Goal: Task Accomplishment & Management: Manage account settings

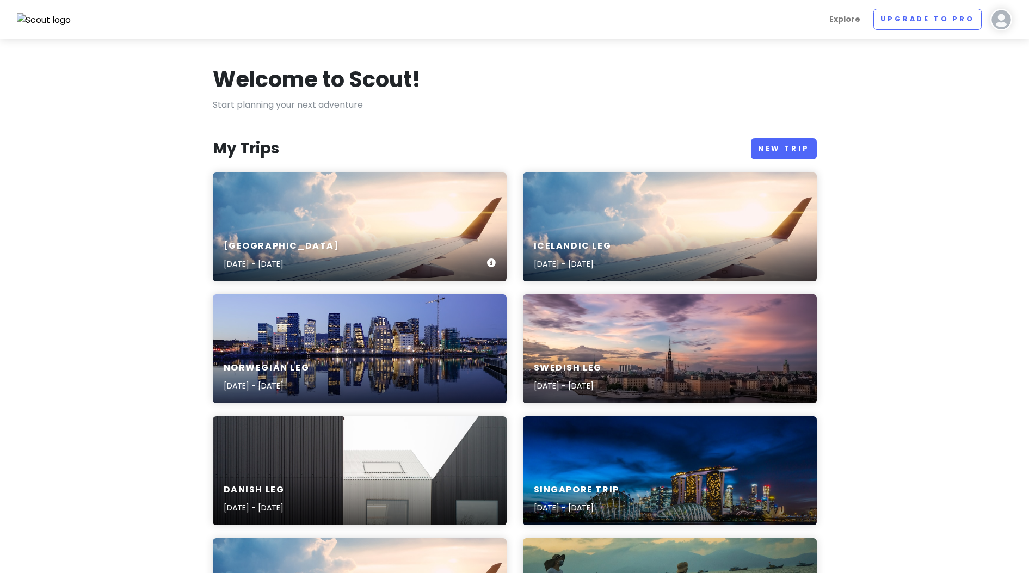
click at [301, 241] on h6 "[GEOGRAPHIC_DATA]" at bounding box center [282, 245] width 116 height 11
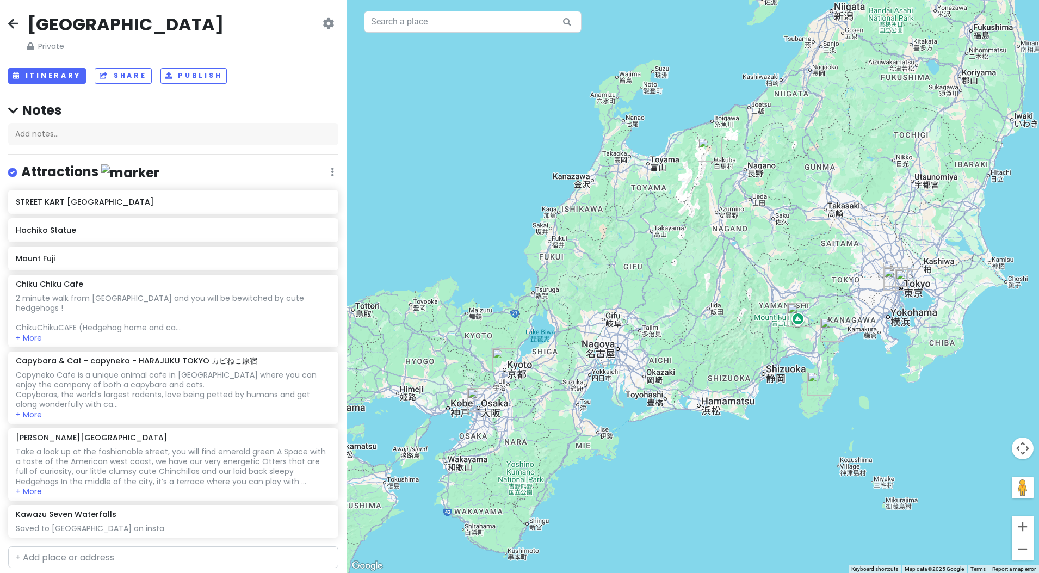
click at [247, 27] on div "[GEOGRAPHIC_DATA] Private Change Dates Make a Copy Delete Trip Go Pro ⚡️ Give F…" at bounding box center [173, 32] width 330 height 39
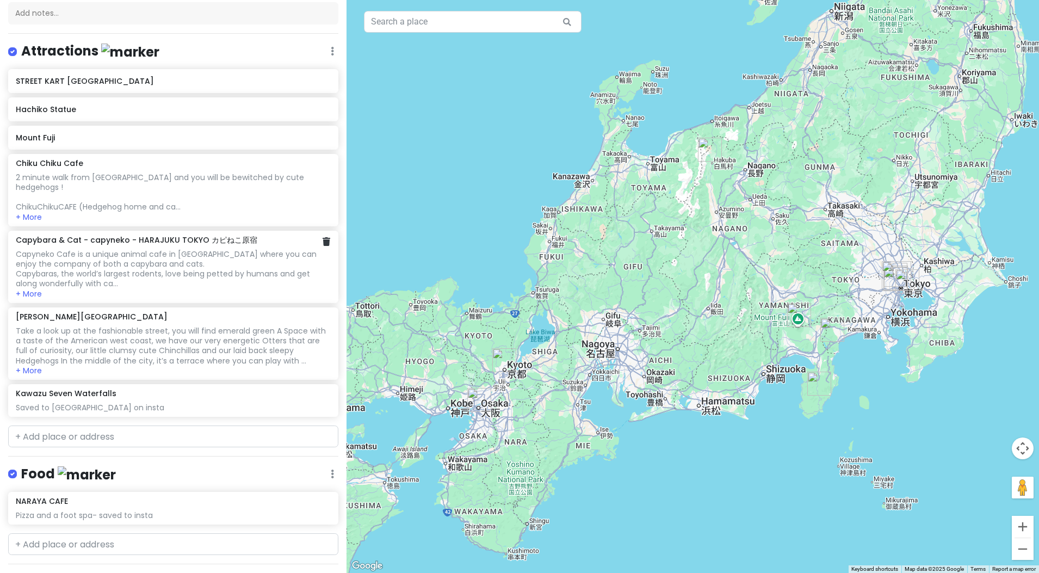
scroll to position [136, 0]
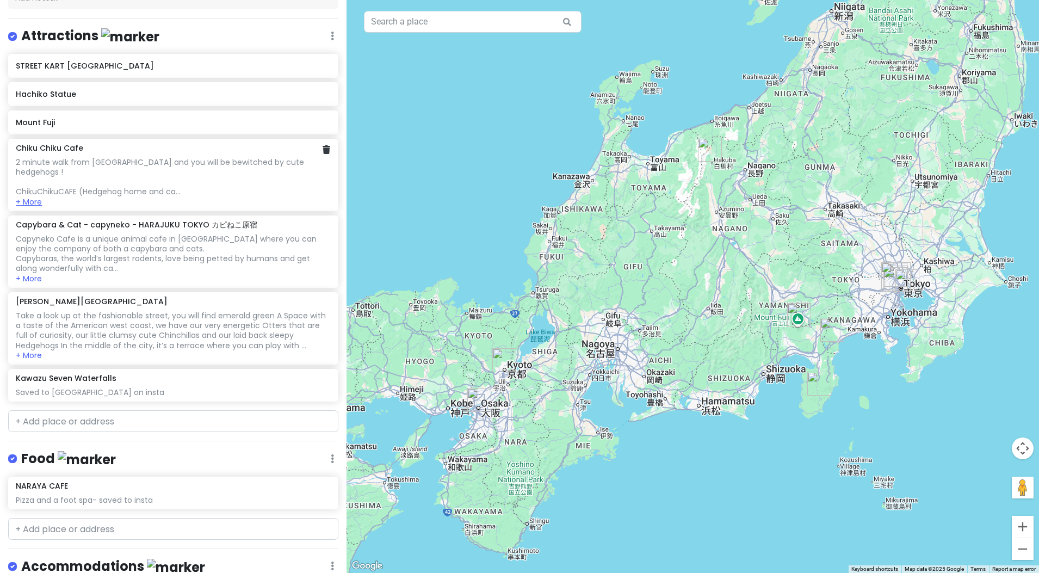
click at [41, 203] on button "+ More" at bounding box center [29, 202] width 26 height 10
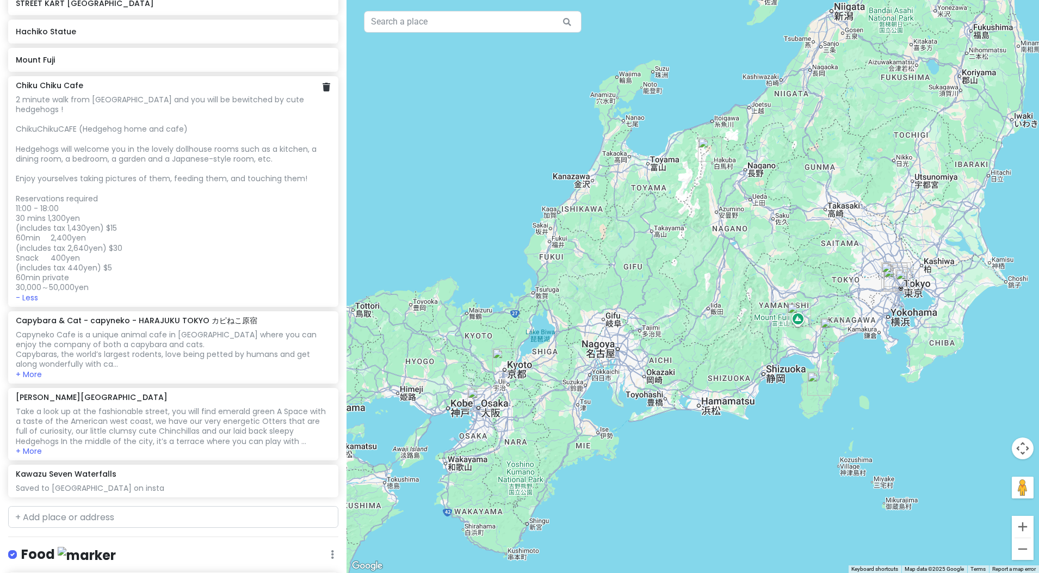
scroll to position [204, 0]
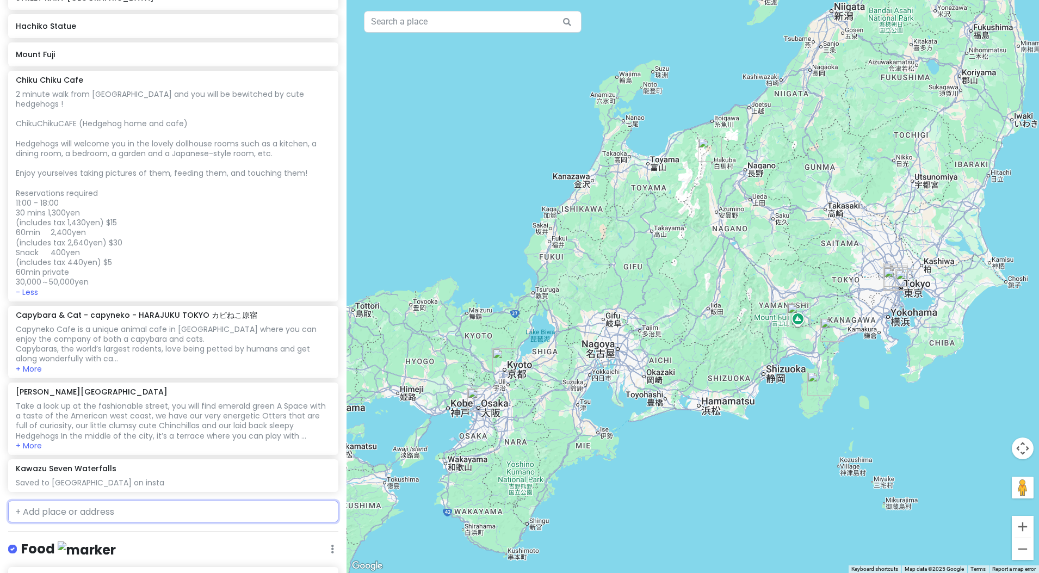
click at [45, 516] on input "text" at bounding box center [173, 511] width 330 height 22
type input "[PERSON_NAME]"
click at [164, 535] on span "６７ Neribeichō, [GEOGRAPHIC_DATA], [GEOGRAPHIC_DATA], [GEOGRAPHIC_DATA]" at bounding box center [147, 542] width 251 height 23
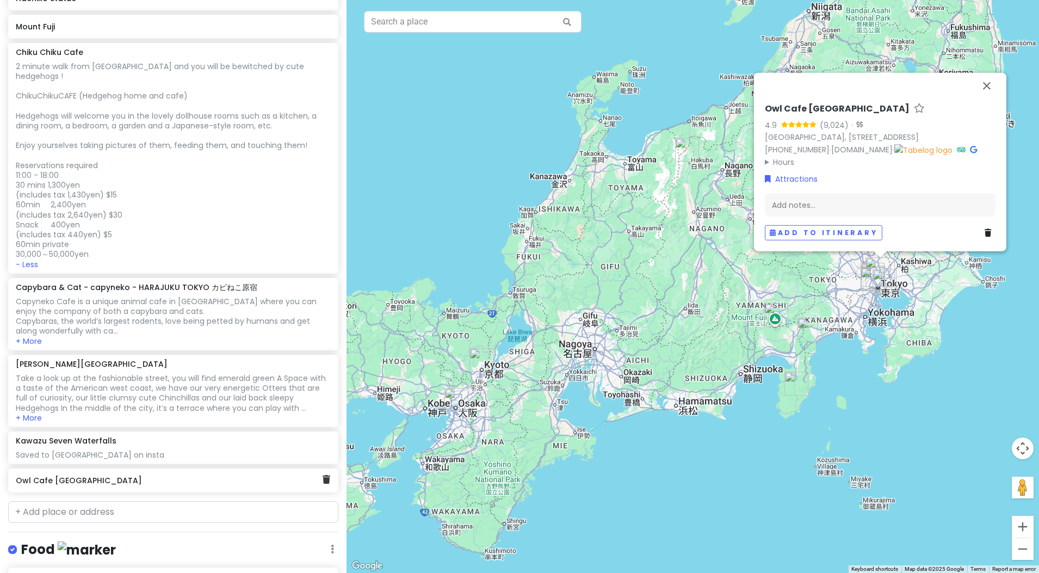
click at [67, 485] on div "Owl Cafe [GEOGRAPHIC_DATA]" at bounding box center [169, 480] width 307 height 15
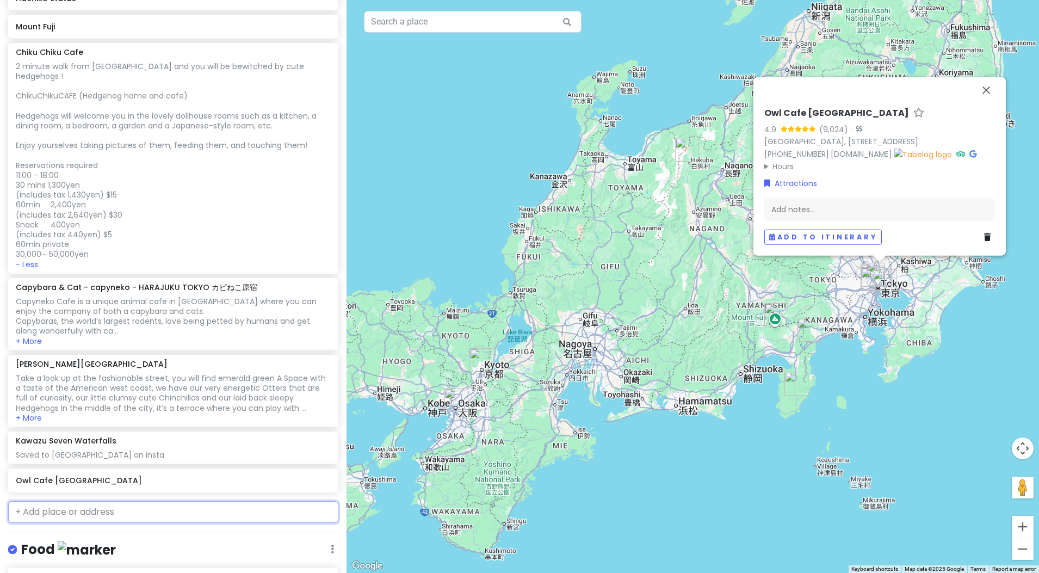
click at [144, 507] on input "text" at bounding box center [173, 512] width 330 height 22
type input "[PERSON_NAME]"
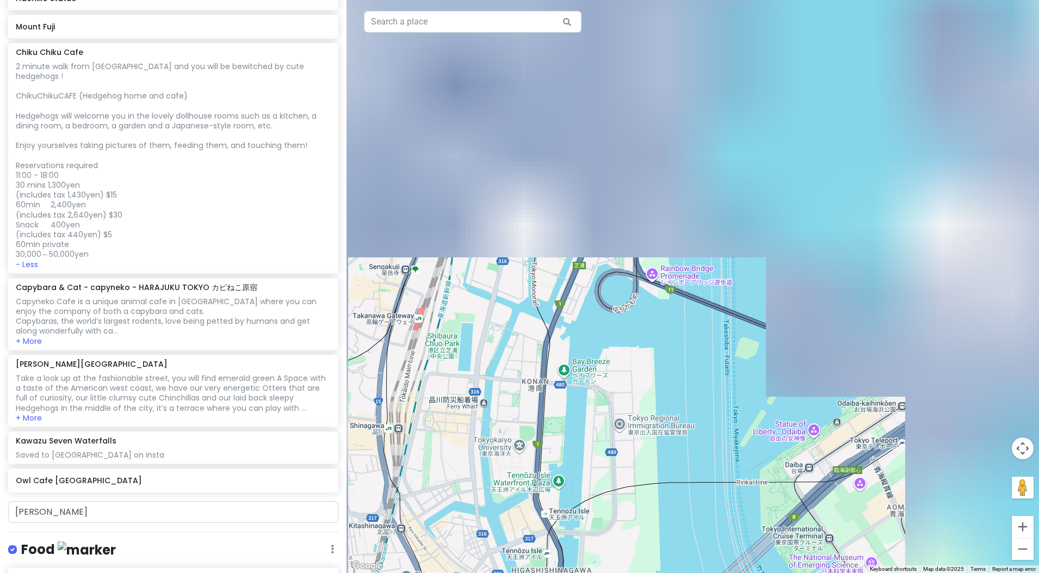
drag, startPoint x: 850, startPoint y: 181, endPoint x: 844, endPoint y: 478, distance: 297.0
click at [844, 478] on div "Owl Cafe [GEOGRAPHIC_DATA] 4.9 (9,024) · [GEOGRAPHIC_DATA], [STREET_ADDRESS] [P…" at bounding box center [692, 286] width 692 height 573
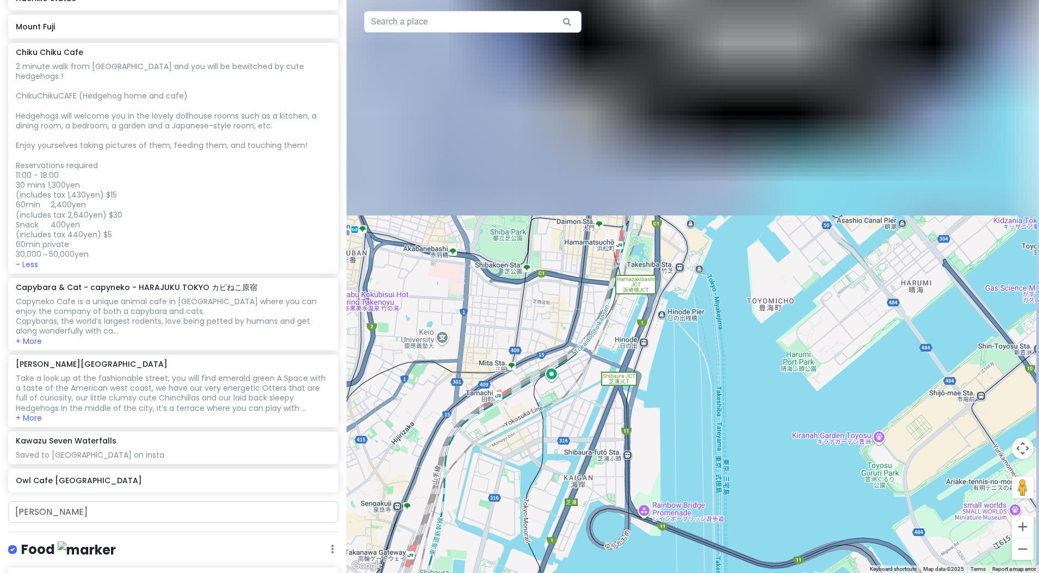
drag, startPoint x: 851, startPoint y: 271, endPoint x: 840, endPoint y: 567, distance: 296.6
click at [840, 567] on div "Owl Cafe [GEOGRAPHIC_DATA] 4.9 (9,024) · [GEOGRAPHIC_DATA], [STREET_ADDRESS] [P…" at bounding box center [692, 286] width 692 height 573
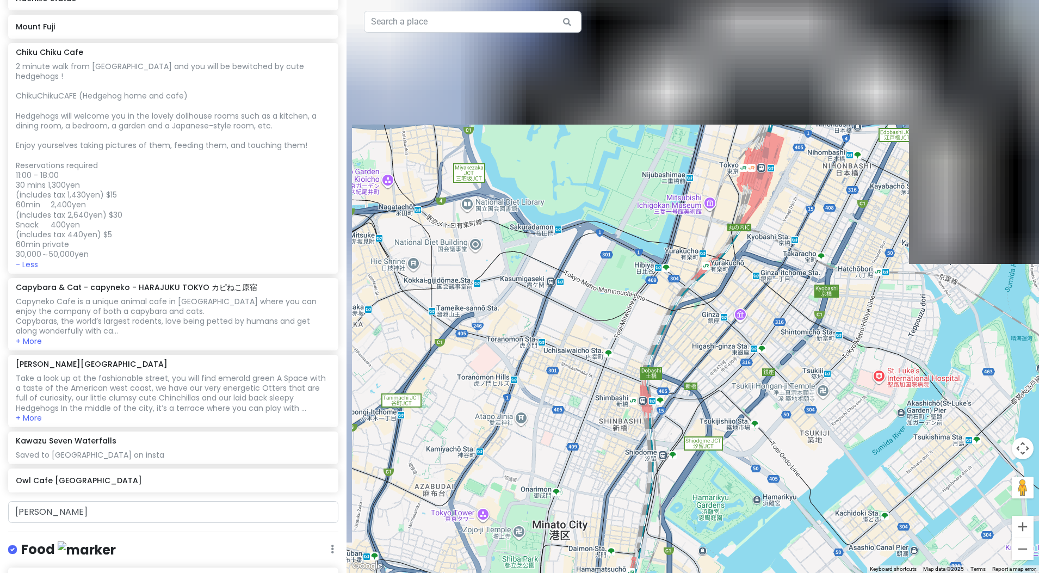
drag, startPoint x: 778, startPoint y: 211, endPoint x: 794, endPoint y: 476, distance: 265.3
click at [794, 476] on div "Owl Cafe [GEOGRAPHIC_DATA] 4.9 (9,024) · [GEOGRAPHIC_DATA], [STREET_ADDRESS] [P…" at bounding box center [692, 286] width 692 height 573
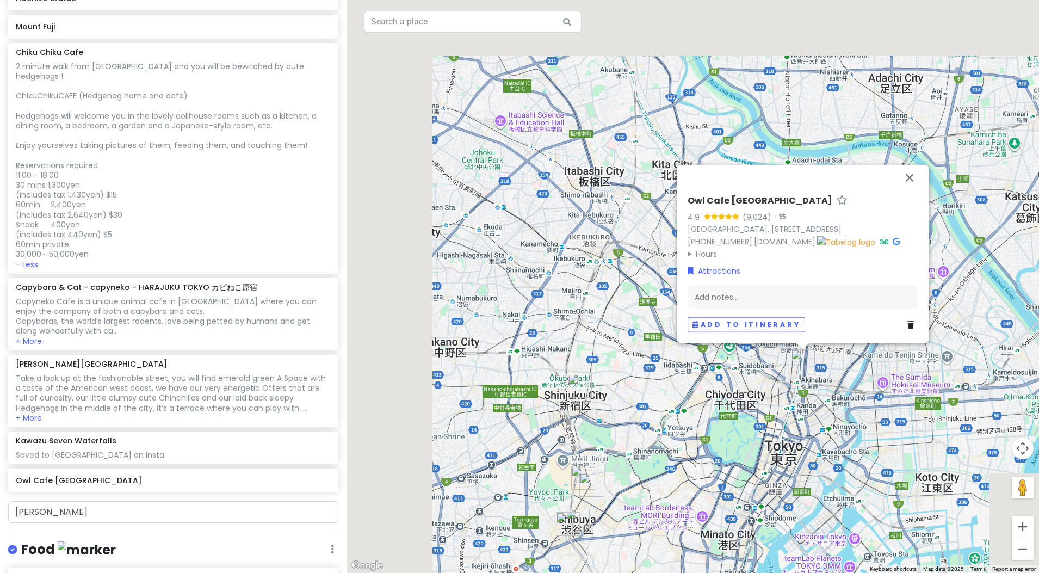
drag, startPoint x: 840, startPoint y: 228, endPoint x: 825, endPoint y: 382, distance: 155.3
click at [828, 389] on div "Owl Cafe [GEOGRAPHIC_DATA] 4.9 (9,024) · [GEOGRAPHIC_DATA], [STREET_ADDRESS] [P…" at bounding box center [692, 286] width 692 height 573
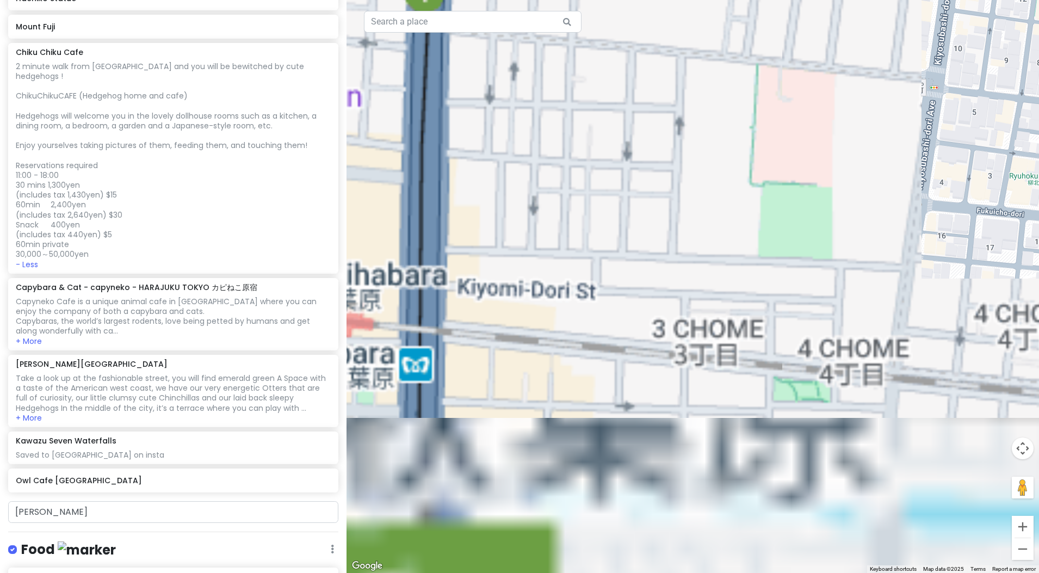
drag, startPoint x: 529, startPoint y: 364, endPoint x: 971, endPoint y: 339, distance: 442.3
click at [971, 339] on div "Owl Cafe [GEOGRAPHIC_DATA] 4.9 (9,024) · [GEOGRAPHIC_DATA], [STREET_ADDRESS] [P…" at bounding box center [692, 286] width 692 height 573
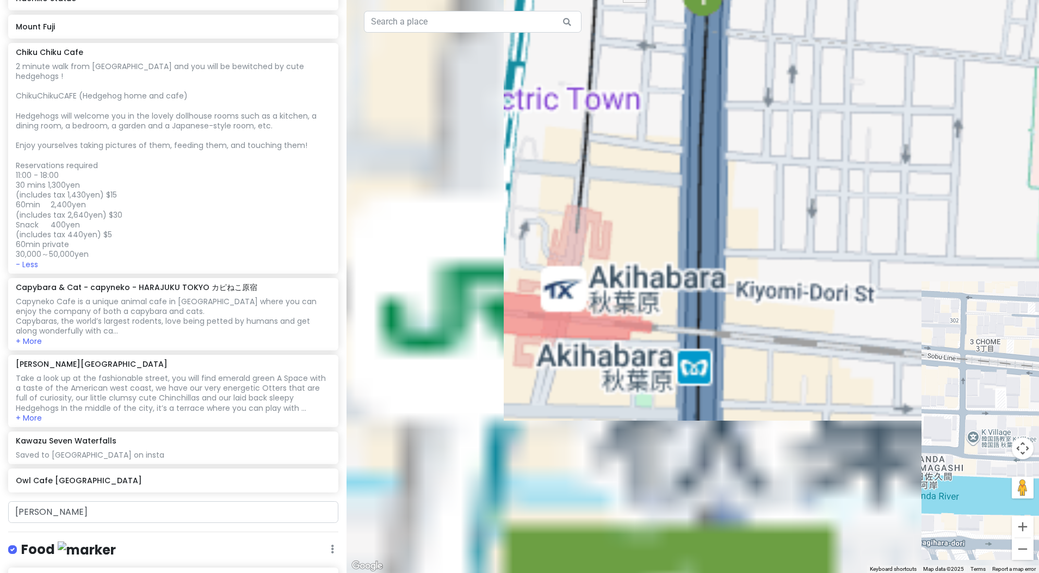
drag, startPoint x: 649, startPoint y: 318, endPoint x: 847, endPoint y: 320, distance: 197.5
click at [847, 320] on div "Owl Cafe [GEOGRAPHIC_DATA] 4.9 (9,024) · [GEOGRAPHIC_DATA], [STREET_ADDRESS] [P…" at bounding box center [692, 286] width 692 height 573
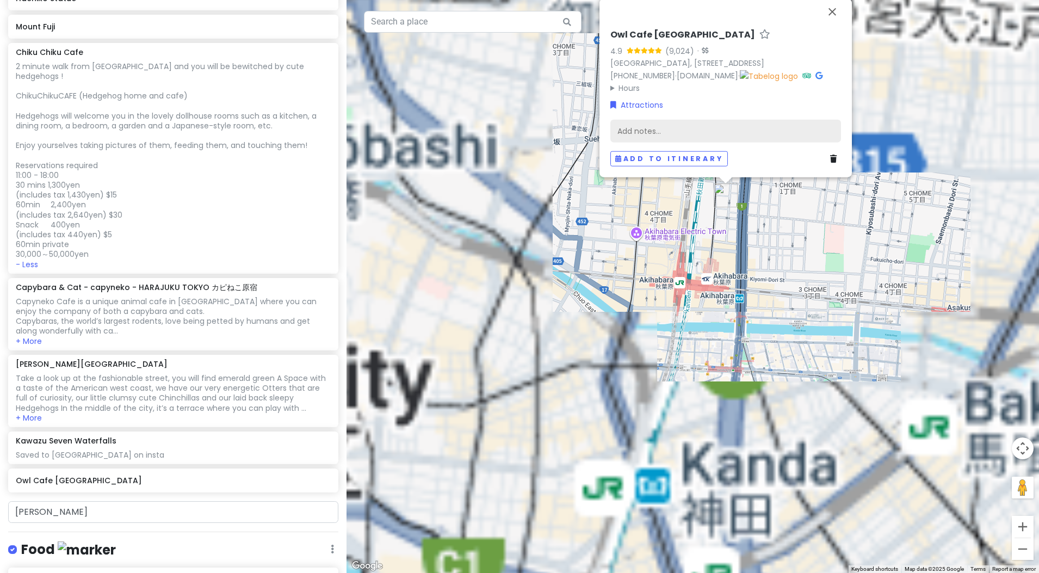
click at [687, 125] on div "Add notes..." at bounding box center [725, 130] width 231 height 23
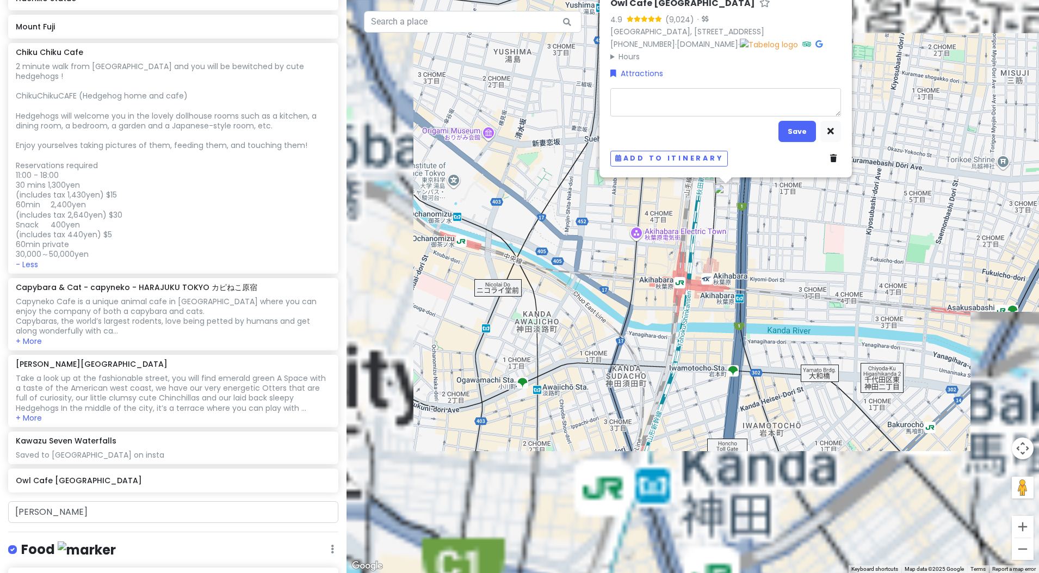
type textarea "x"
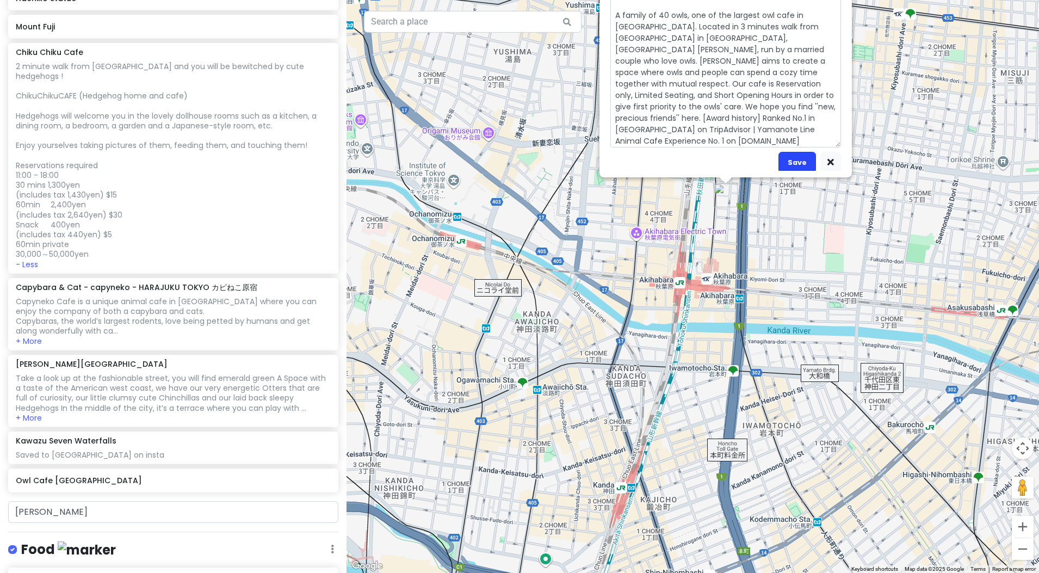
type textarea "Owl Cafe [PERSON_NAME] [GEOGRAPHIC_DATA] A family of 40 owls, one of the larges…"
click at [796, 158] on button "Save" at bounding box center [797, 162] width 38 height 21
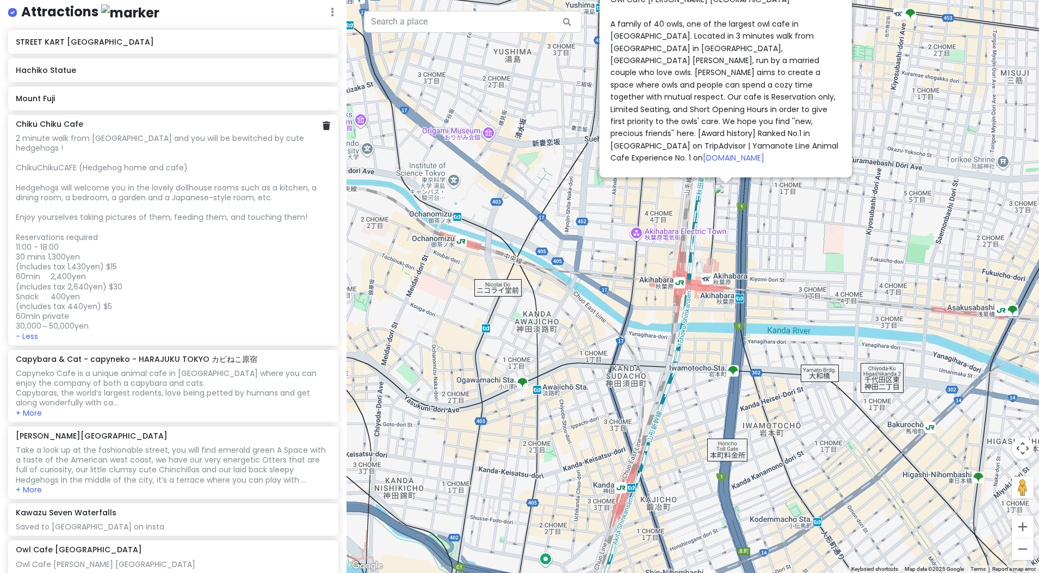
scroll to position [0, 0]
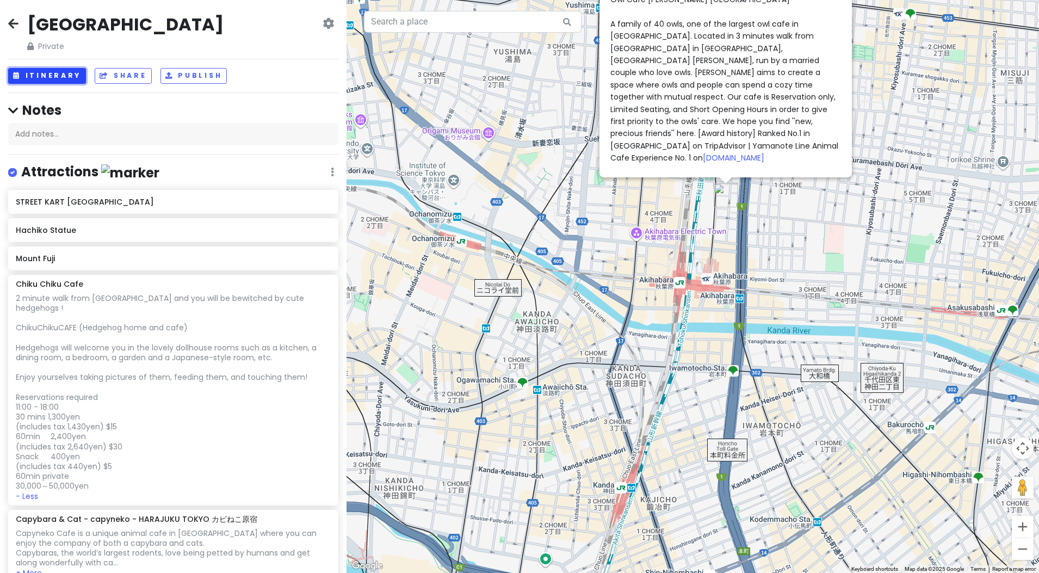
click at [51, 78] on button "Itinerary" at bounding box center [47, 76] width 78 height 16
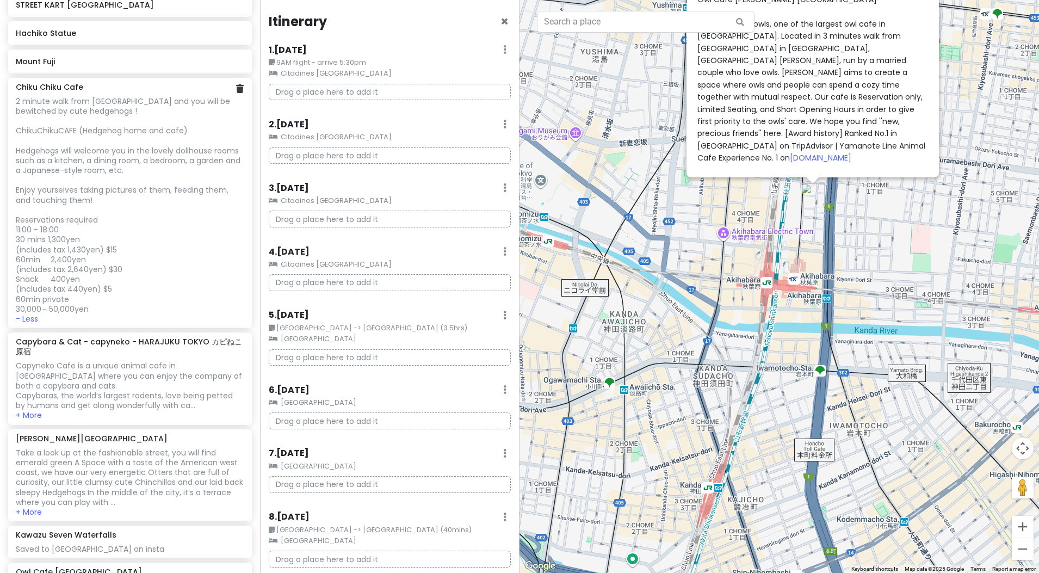
scroll to position [204, 0]
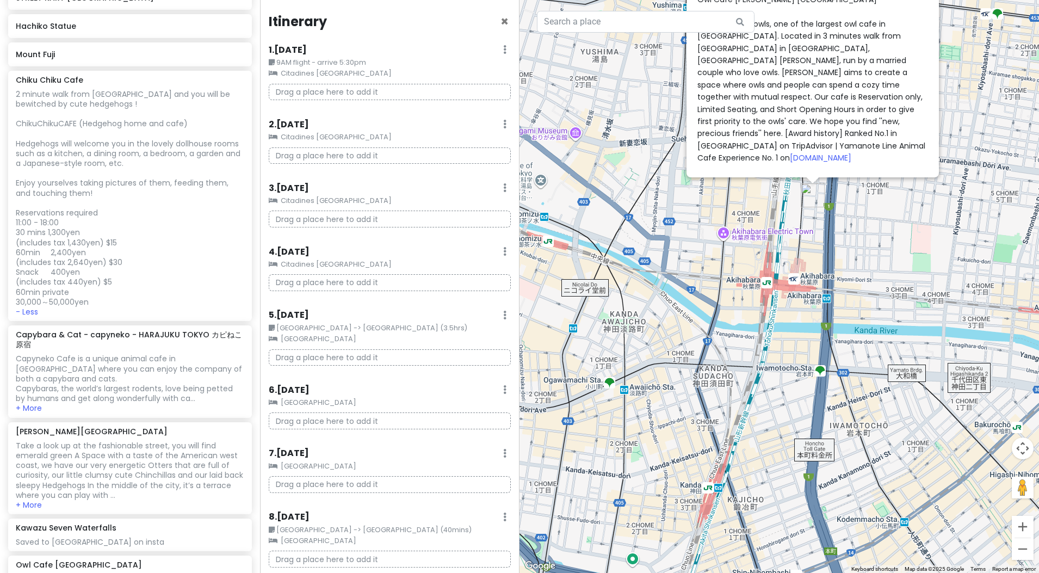
click at [863, 92] on div "Owl Cafe [PERSON_NAME] [GEOGRAPHIC_DATA] A family of 40 owls, one of the larges…" at bounding box center [812, 78] width 231 height 170
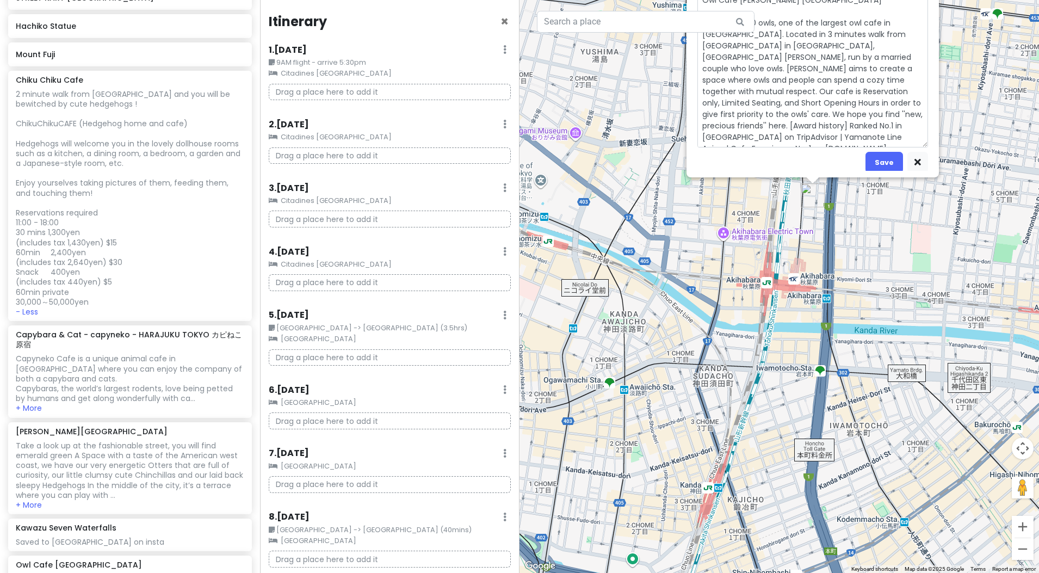
scroll to position [0, 0]
click at [836, 11] on textarea "Owl Cafe [PERSON_NAME] [GEOGRAPHIC_DATA] A family of 40 owls, one of the larges…" at bounding box center [812, 70] width 231 height 154
type textarea "x"
type textarea "Owl Cafe [PERSON_NAME] Tokyo a A family of 40 owls, one of the largest owl cafe…"
type textarea "x"
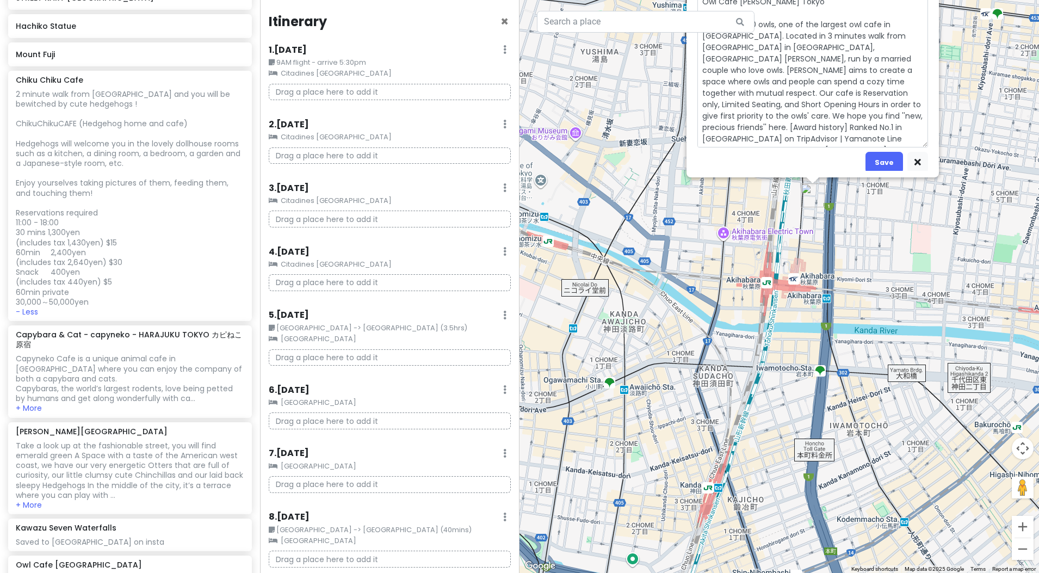
type textarea "Owl Cafe [PERSON_NAME] Tokyo ap A family of 40 owls, one of the largest owl caf…"
type textarea "x"
type textarea "Owl Cafe [PERSON_NAME] Tokyo app A family of 40 owls, one of the largest owl ca…"
type textarea "x"
type textarea "Owl Cafe [PERSON_NAME] Tokyo appr A family of 40 owls, one of the largest owl c…"
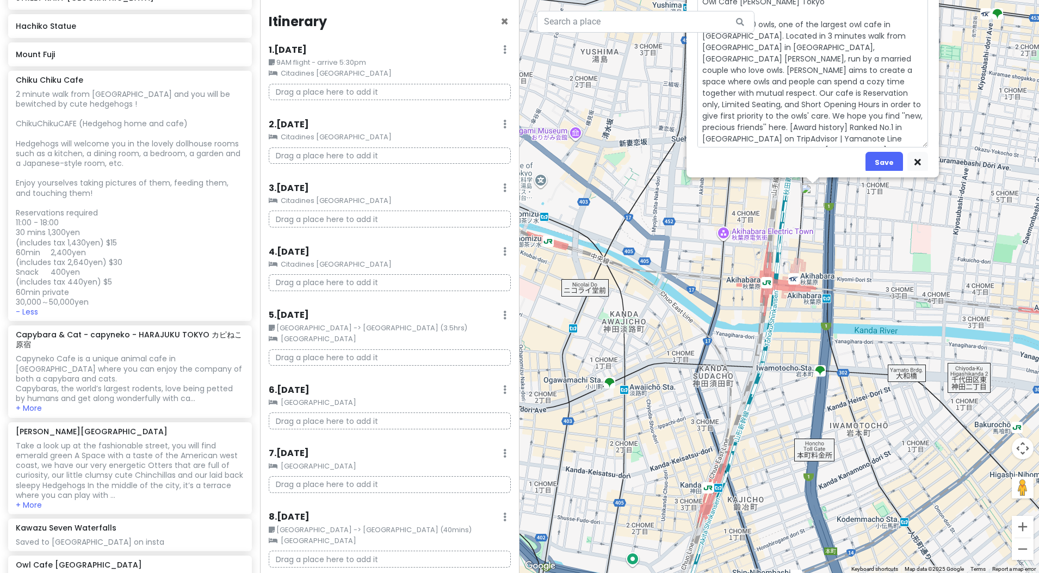
type textarea "x"
type textarea "Owl Cafe [PERSON_NAME] Tokyo appro A family of 40 owls, one of the largest owl …"
type textarea "x"
type textarea "Owl Cafe [PERSON_NAME] [GEOGRAPHIC_DATA] approx A family of 40 owls, one of the…"
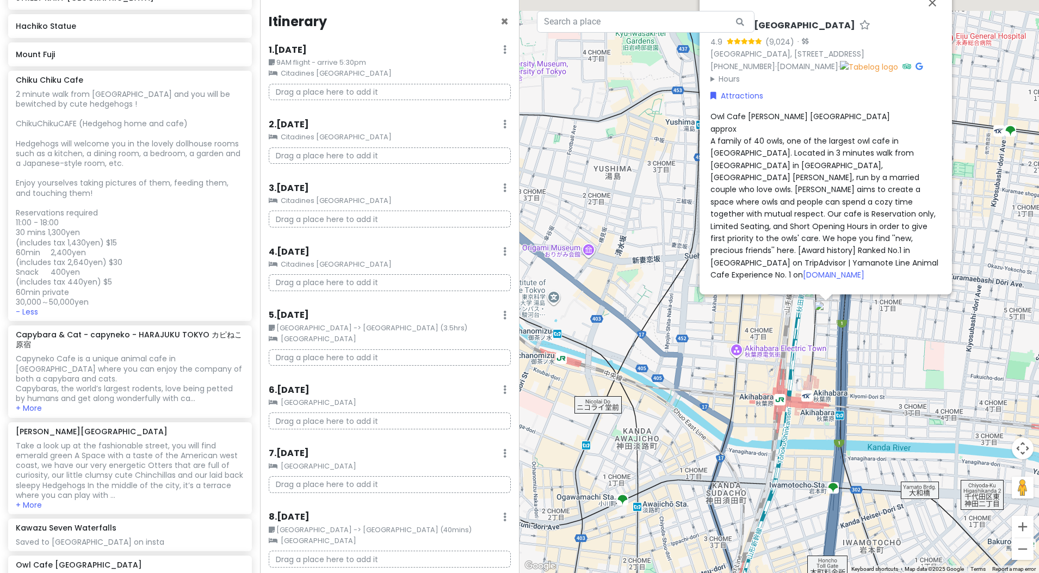
drag, startPoint x: 878, startPoint y: 267, endPoint x: 907, endPoint y: 400, distance: 137.0
click at [907, 400] on div "Owl Cafe [GEOGRAPHIC_DATA] 4.9 (9,024) · [GEOGRAPHIC_DATA], [STREET_ADDRESS] [P…" at bounding box center [778, 286] width 519 height 573
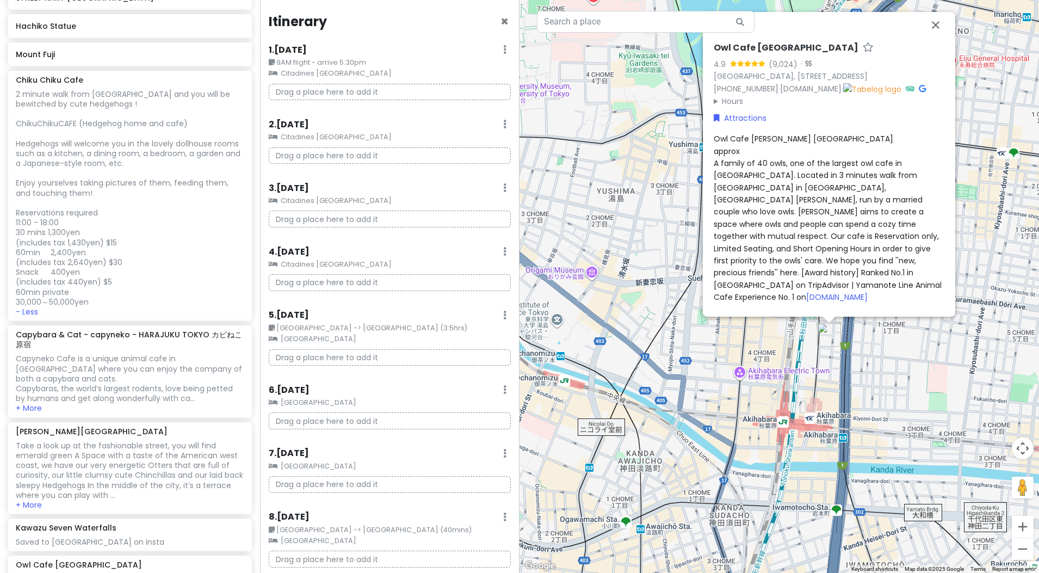
click at [754, 139] on span "Owl Cafe [PERSON_NAME] [GEOGRAPHIC_DATA] approx A family of 40 owls, one of the…" at bounding box center [829, 217] width 230 height 169
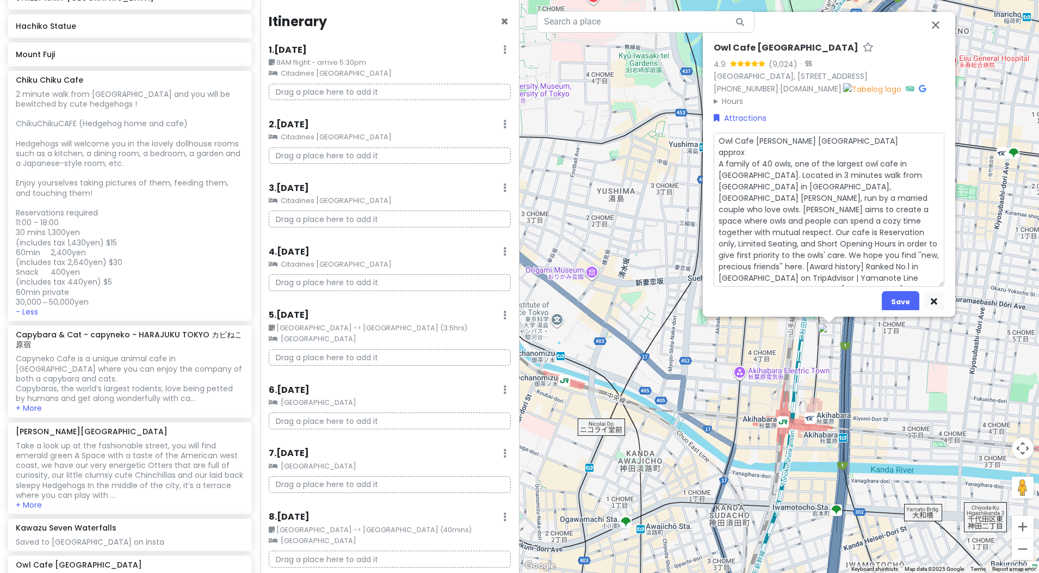
scroll to position [2, 0]
click at [747, 152] on textarea "Owl Cafe [PERSON_NAME] [GEOGRAPHIC_DATA] approx A family of 40 owls, one of the…" at bounding box center [829, 210] width 231 height 154
type textarea "x"
type textarea "Owl Cafe [PERSON_NAME] [GEOGRAPHIC_DATA] approx A family of 40 owls, one of the…"
type textarea "x"
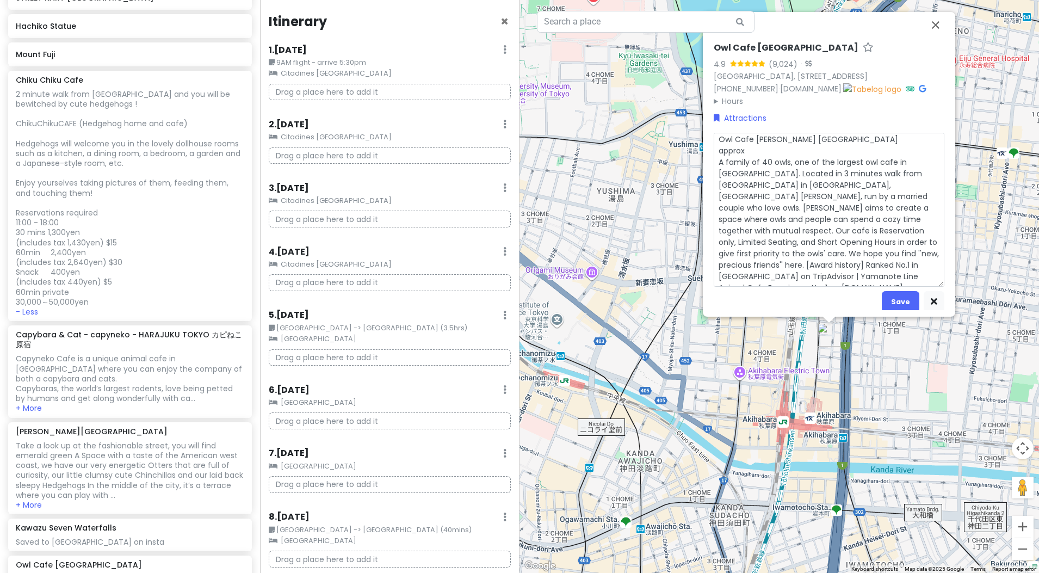
type textarea "Owl Cafe [PERSON_NAME] Tokyo approx $ A family of 40 owls, one of the largest o…"
type textarea "x"
type textarea "Owl Cafe [PERSON_NAME] Tokyo approx $3 A family of 40 owls, one of the largest …"
type textarea "x"
type textarea "Owl Cafe [PERSON_NAME] Tokyo approx $35 A family of 40 owls, one of the largest…"
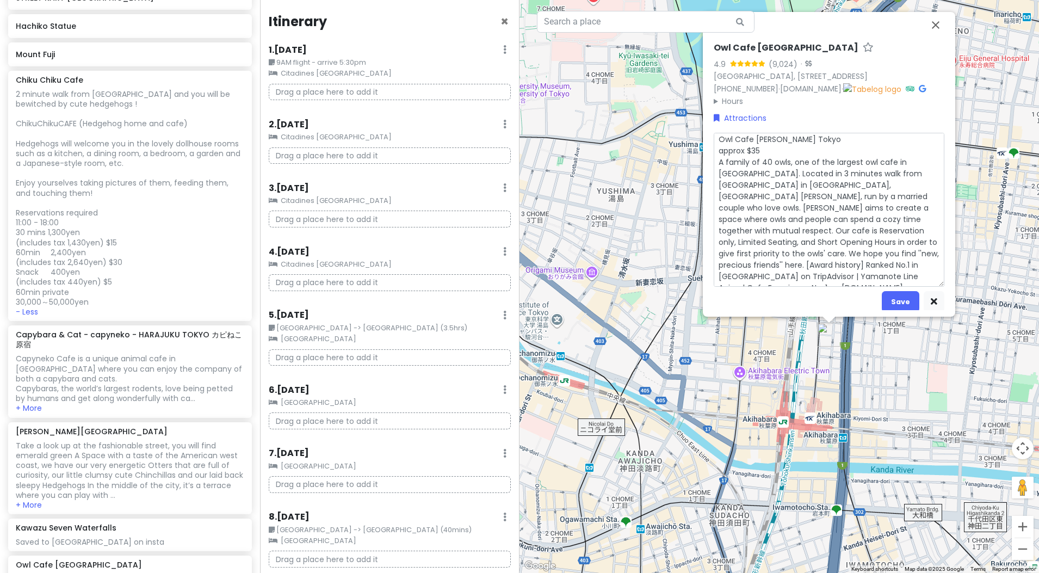
type textarea "x"
type textarea "Owl Cafe [PERSON_NAME] Tokyo approx $35/ A family of 40 owls, one of the larges…"
type textarea "x"
type textarea "Owl Cafe [PERSON_NAME] Tokyo approx $35 A family of 40 owls, one of the largest…"
type textarea "x"
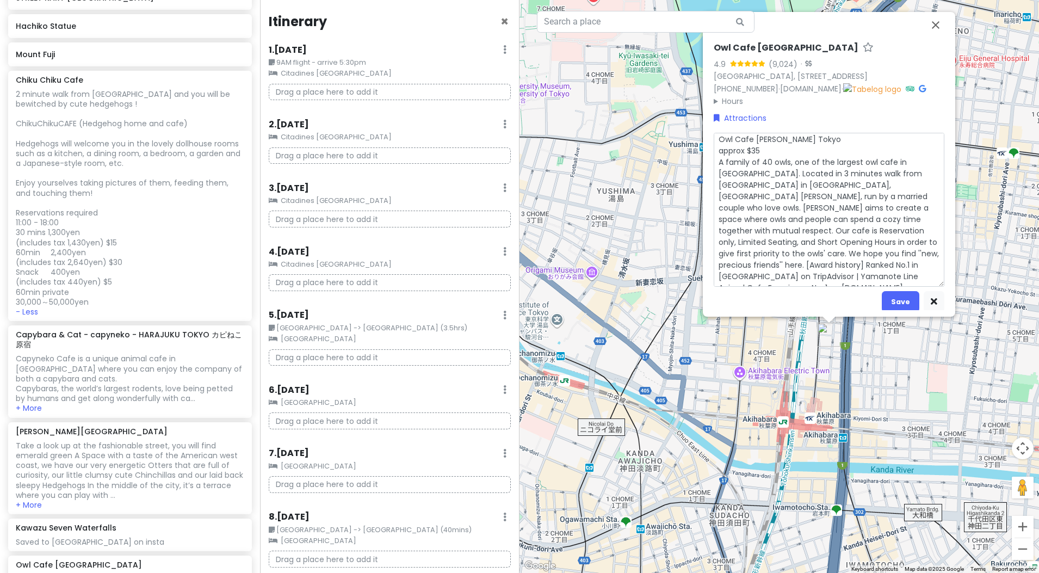
type textarea "Owl Cafe [PERSON_NAME] Tokyo approx $35p A family of 40 owls, one of the larges…"
type textarea "x"
type textarea "Owl Cafe [PERSON_NAME] Tokyo approx $35pp A family of 40 owls, one of the large…"
type textarea "x"
type textarea "Owl Cafe [PERSON_NAME] Tokyo approx $35pp A family of 40 owls, one of the large…"
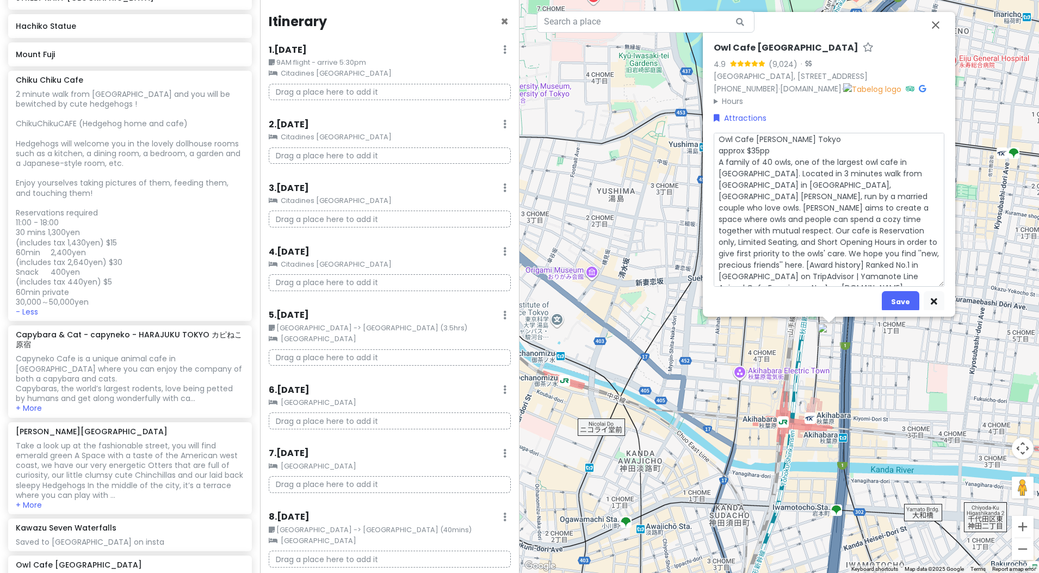
type textarea "x"
type textarea "Owl Cafe [PERSON_NAME] Tokyo approx $35pp ( A family of 40 owls, one of the lar…"
type textarea "x"
type textarea "Owl Cafe [PERSON_NAME] Tokyo approx $35pp (3 A family of 40 owls, one of the la…"
type textarea "x"
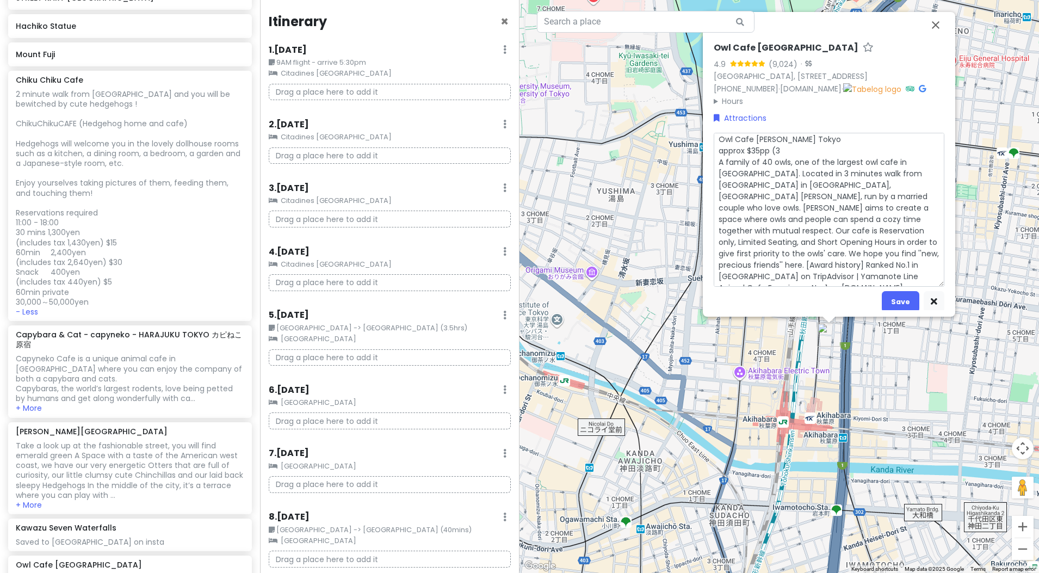
type textarea "Owl Cafe [PERSON_NAME] Tokyo approx $35pp (3, A family of 40 owls, one of the l…"
type textarea "x"
type textarea "Owl Cafe [PERSON_NAME] Tokyo approx $35pp (3,3 A family of 40 owls, one of the …"
type textarea "x"
type textarea "Owl Cafe [PERSON_NAME] Tokyo approx $35pp (3,30 A family of 40 owls, one of the…"
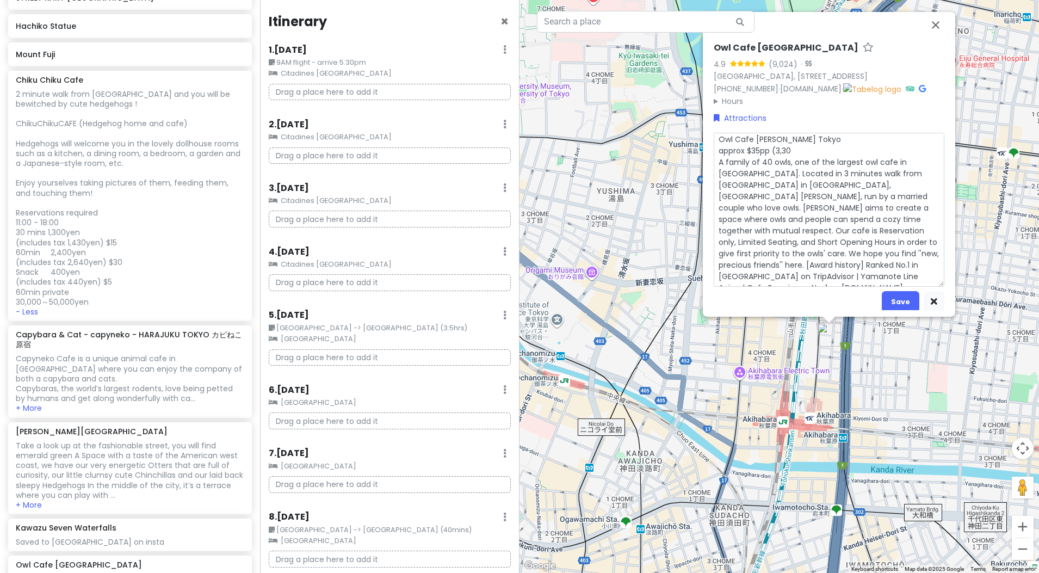
type textarea "x"
type textarea "Owl Cafe [PERSON_NAME] Tokyo approx $35pp (3,300 A family of 40 owls, one of th…"
type textarea "x"
type textarea "Owl Cafe [PERSON_NAME] Tokyo approx $35pp (3,300Y A family of 40 owls, one of t…"
type textarea "x"
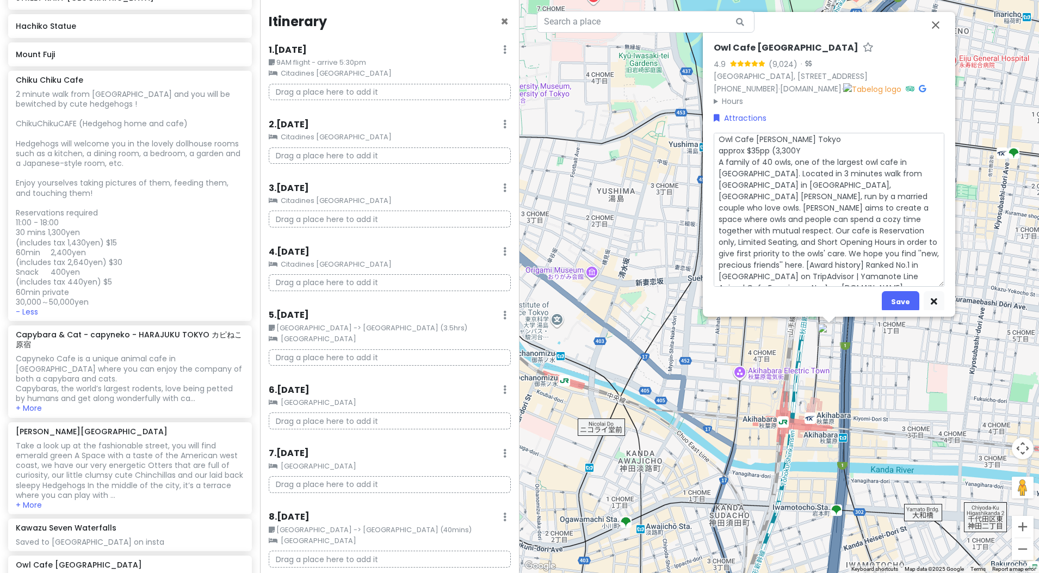
type textarea "Owl Cafe [PERSON_NAME] Tokyo approx $35pp (3,300Ye A family of 40 owls, one of …"
type textarea "x"
type textarea "Owl Cafe [PERSON_NAME] Tokyo approx $35pp (3,300Yen A family of 40 owls, one of…"
type textarea "x"
type textarea "Owl Cafe [PERSON_NAME] Tokyo approx $35pp (3,300Yen) A family of 40 owls, one o…"
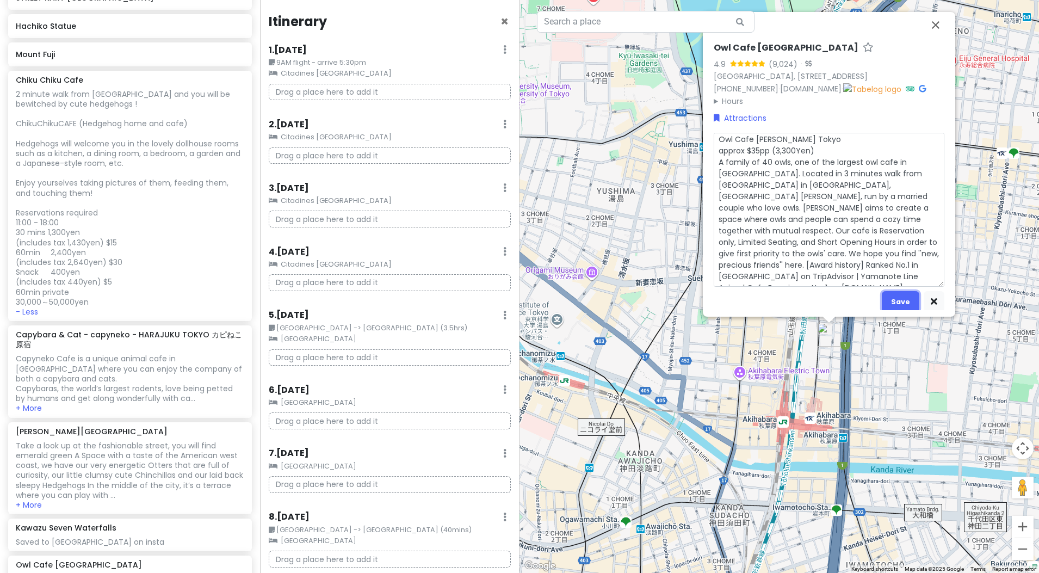
drag, startPoint x: 896, startPoint y: 302, endPoint x: 893, endPoint y: 289, distance: 13.3
click at [896, 301] on button "Save" at bounding box center [901, 301] width 38 height 21
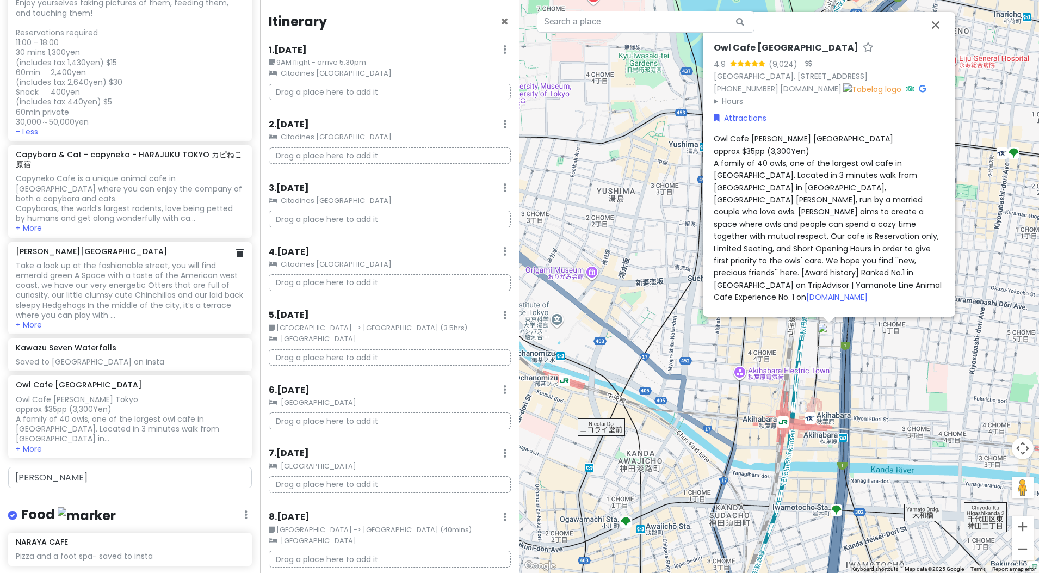
scroll to position [408, 0]
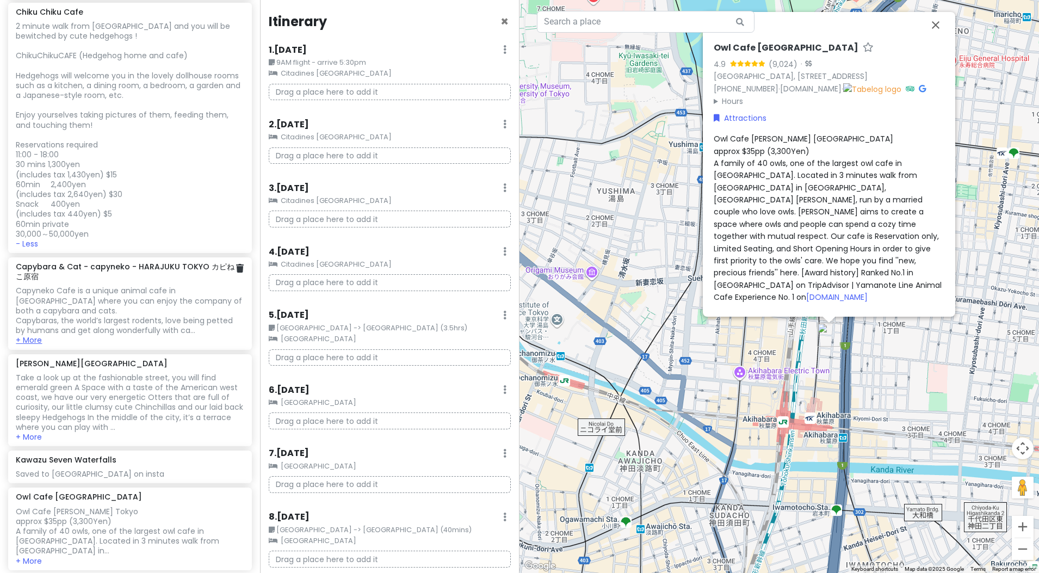
click at [41, 340] on button "+ More" at bounding box center [29, 340] width 26 height 10
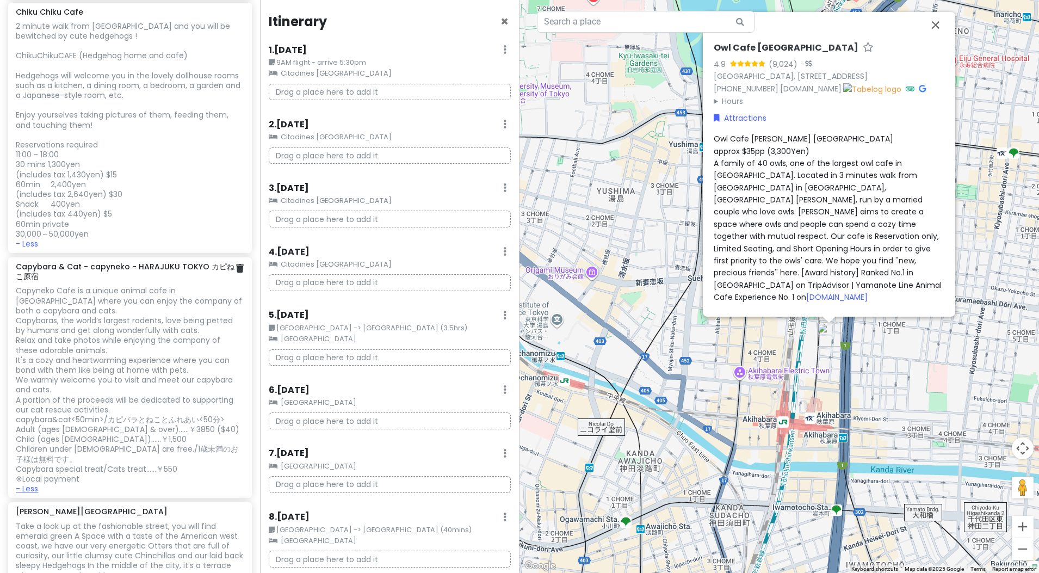
scroll to position [420, 0]
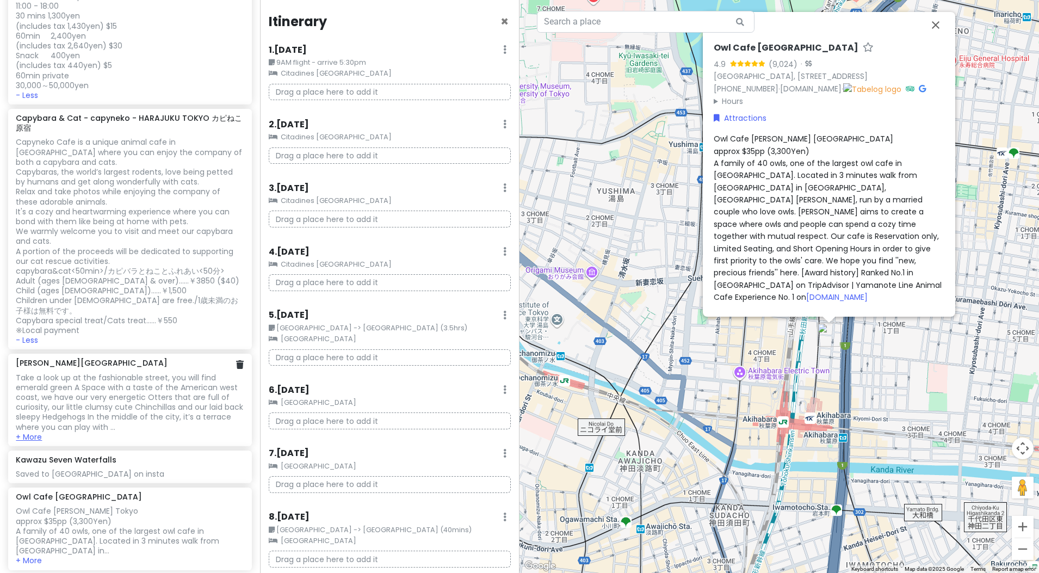
click at [37, 437] on button "+ More" at bounding box center [29, 437] width 26 height 10
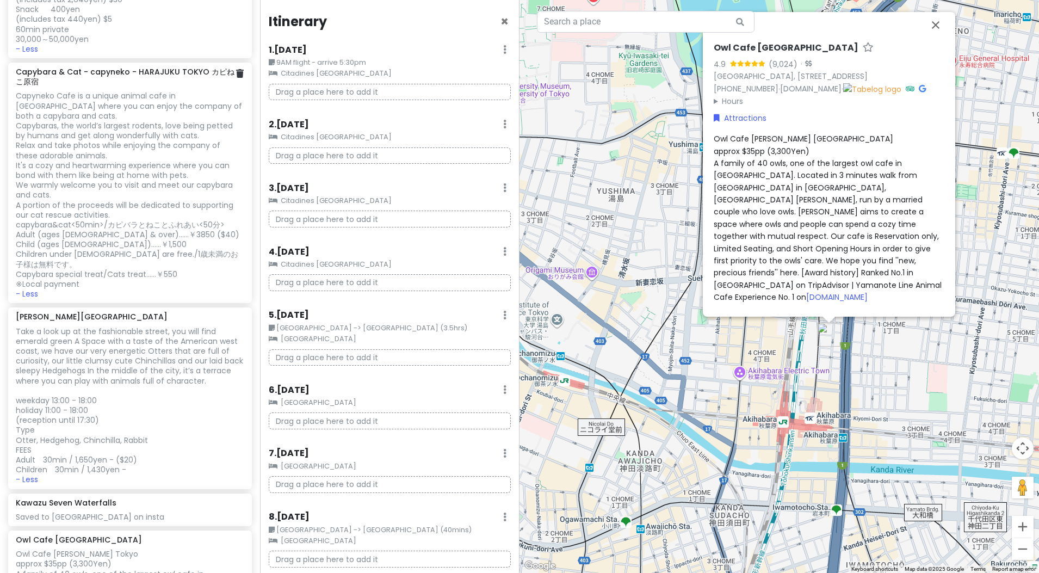
scroll to position [451, 0]
